Goal: Information Seeking & Learning: Learn about a topic

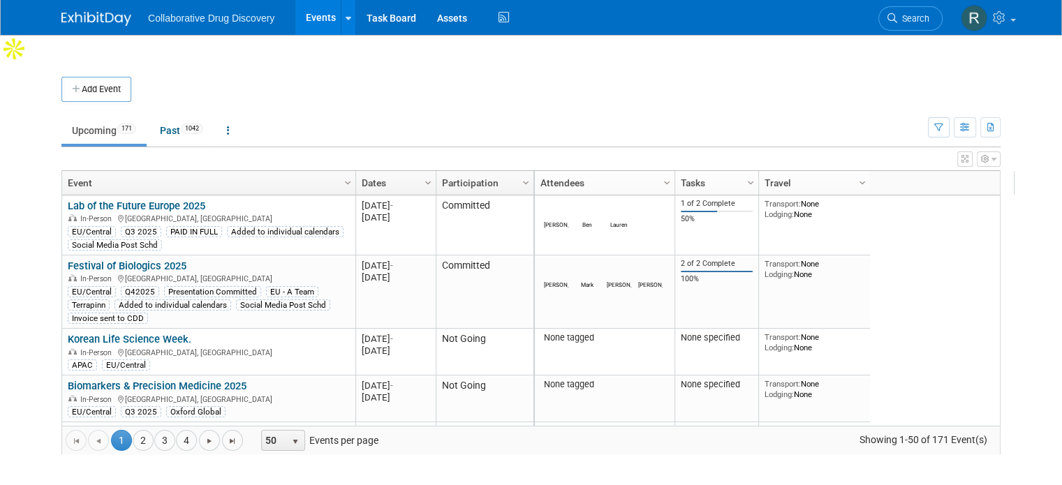
click at [1000, 392] on div "Column Settings Event Column Settings Dates Column Settings Participation Colum…" at bounding box center [530, 312] width 939 height 284
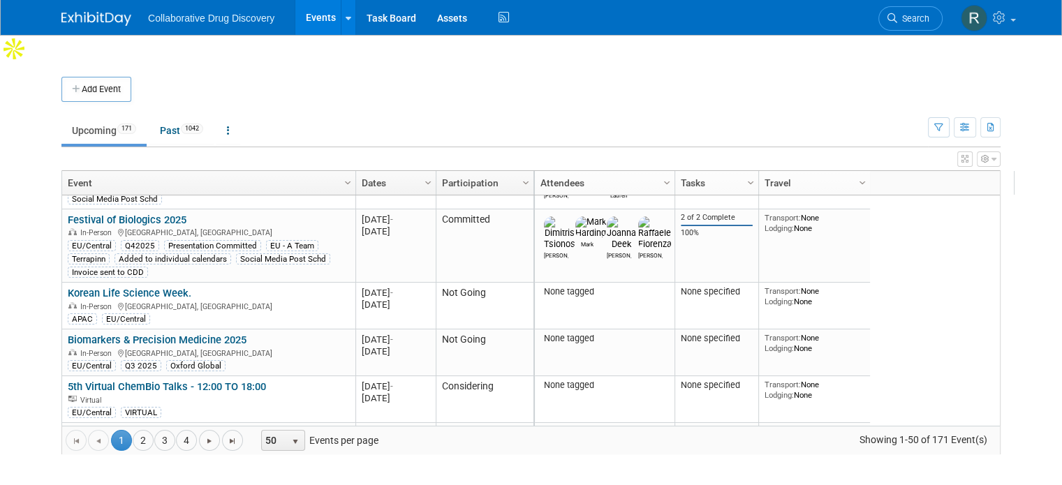
scroll to position [56, 0]
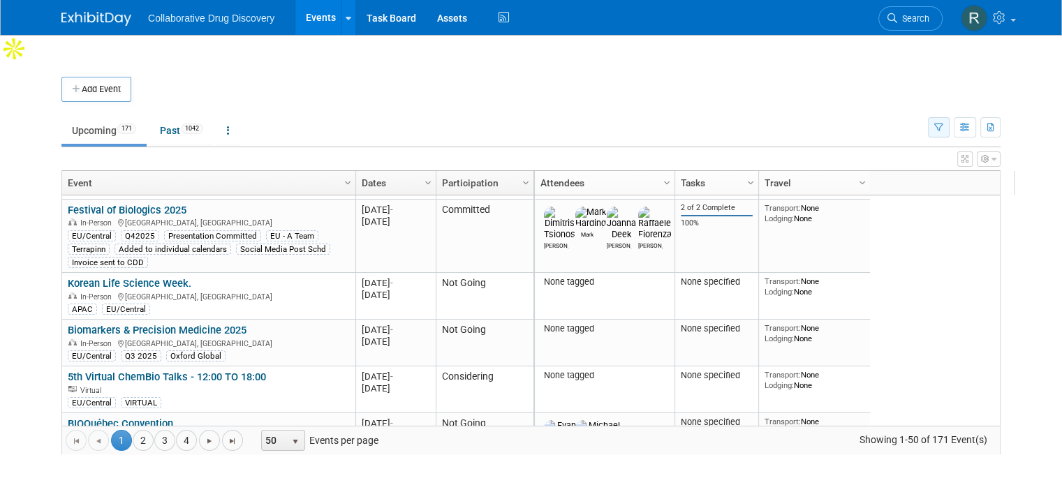
click at [949, 117] on button "button" at bounding box center [939, 127] width 22 height 20
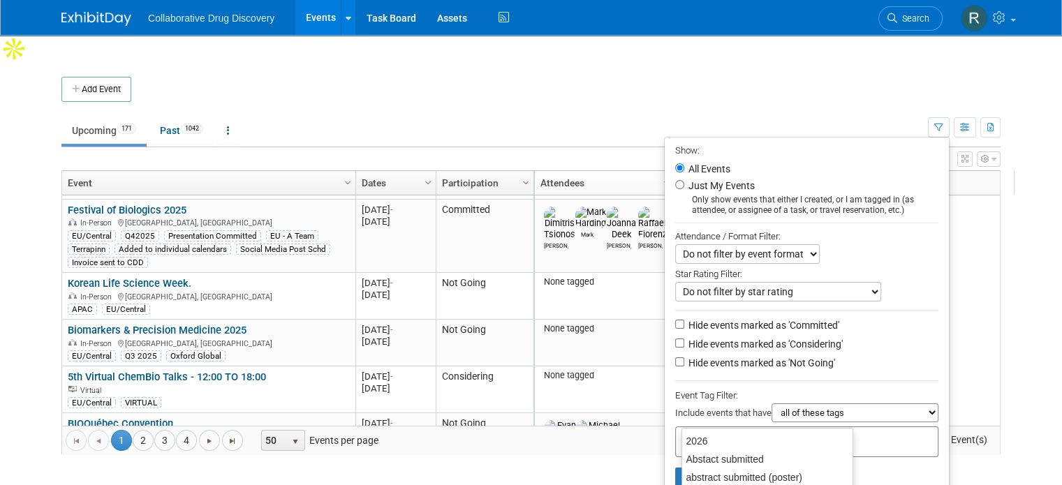
click at [778, 433] on input "text" at bounding box center [737, 440] width 112 height 14
type input "eu"
click at [813, 454] on div "EU/Central" at bounding box center [778, 460] width 195 height 20
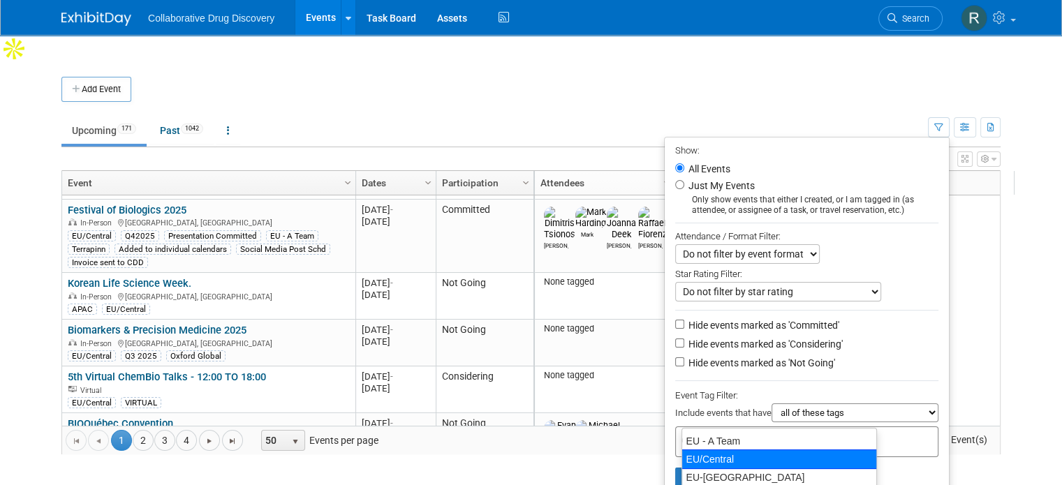
type input "EU/Central"
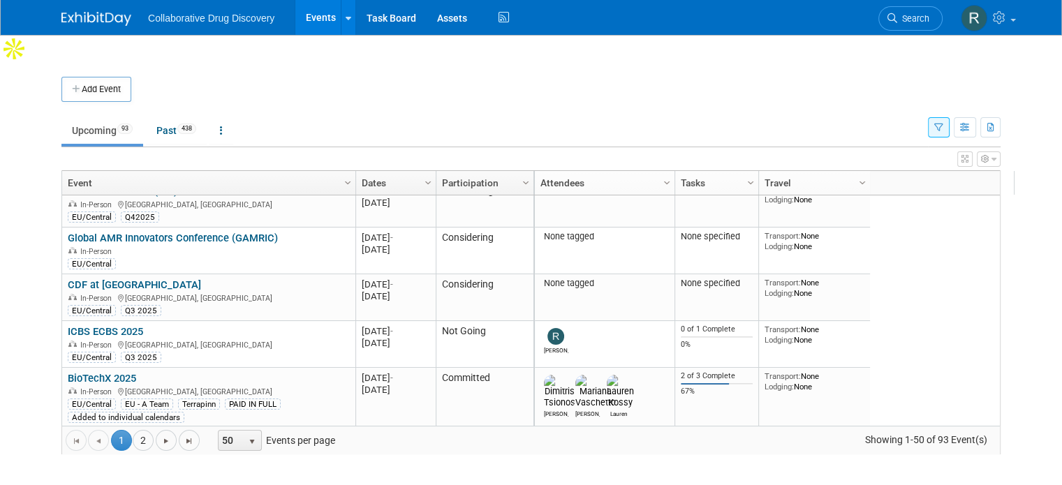
scroll to position [316, 0]
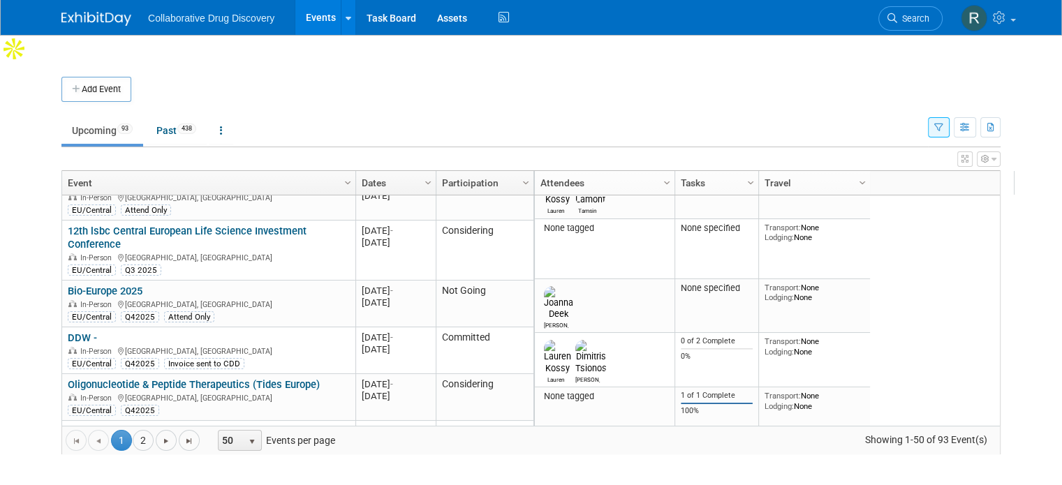
click at [1011, 392] on div "Add Event New Event Duplicate Event Warning There is another event in your work…" at bounding box center [531, 273] width 960 height 420
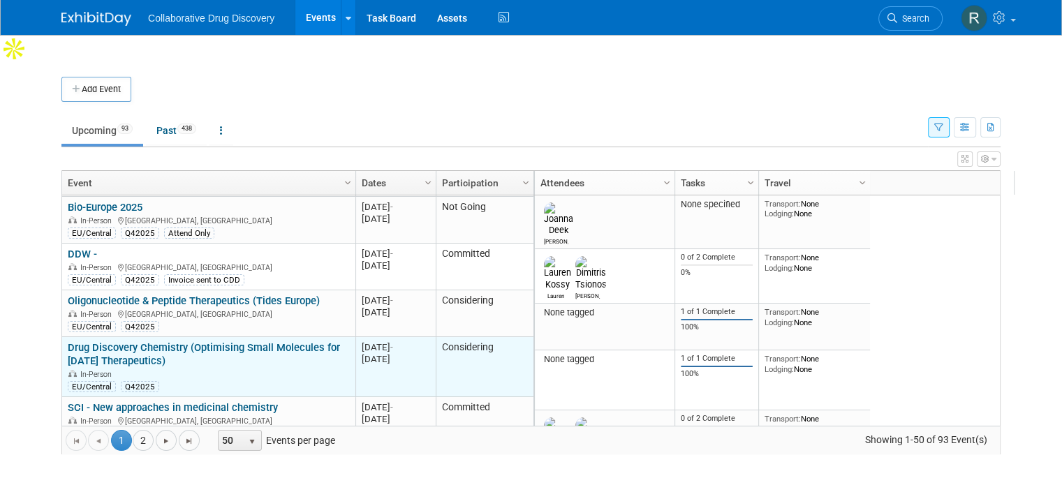
click at [134, 341] on link "Drug Discovery Chemistry (Optimising Small Molecules for [DATE] Therapeutics)" at bounding box center [204, 354] width 272 height 26
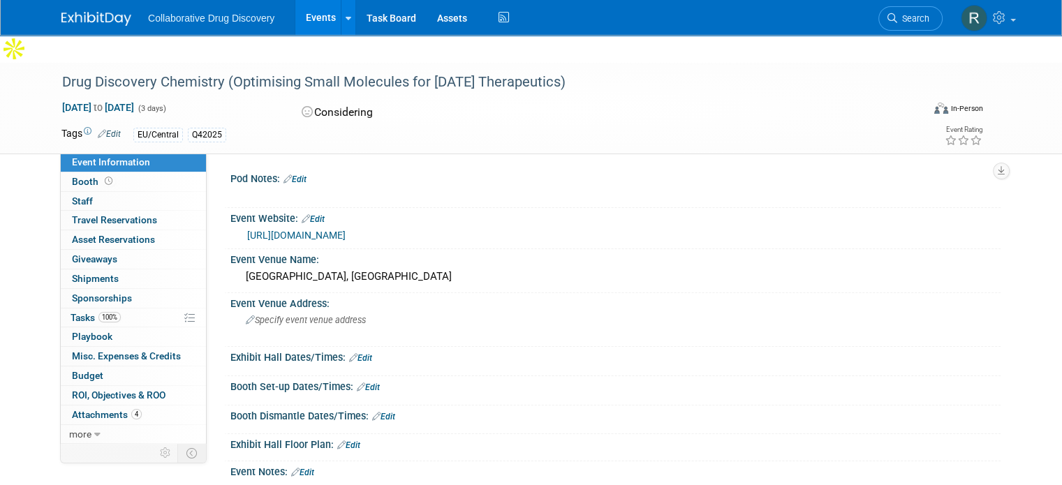
click at [346, 230] on link "[URL][DOMAIN_NAME]" at bounding box center [296, 235] width 98 height 11
click at [1021, 16] on link at bounding box center [987, 17] width 68 height 35
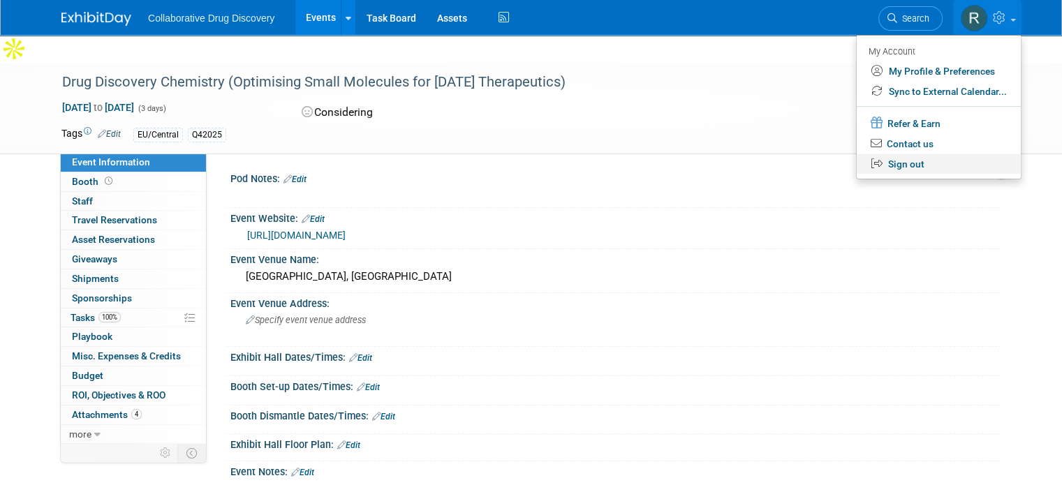
click at [922, 164] on link "Sign out" at bounding box center [939, 164] width 164 height 20
